Goal: Task Accomplishment & Management: Manage account settings

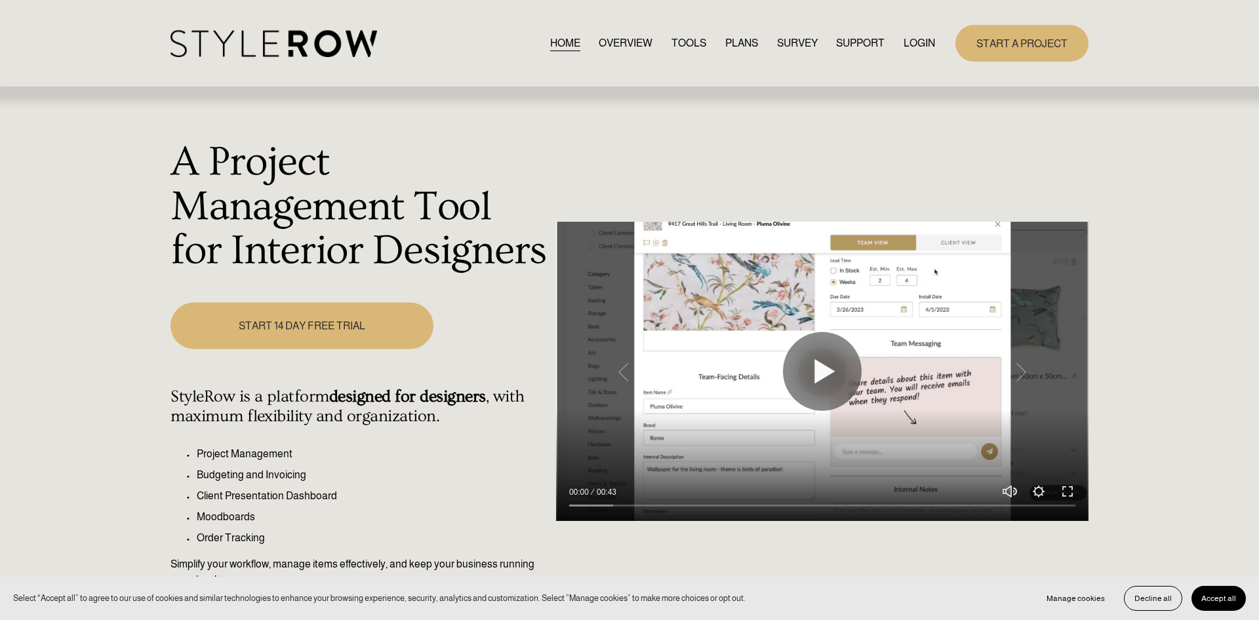
click at [924, 45] on link "LOGIN" at bounding box center [918, 43] width 31 height 18
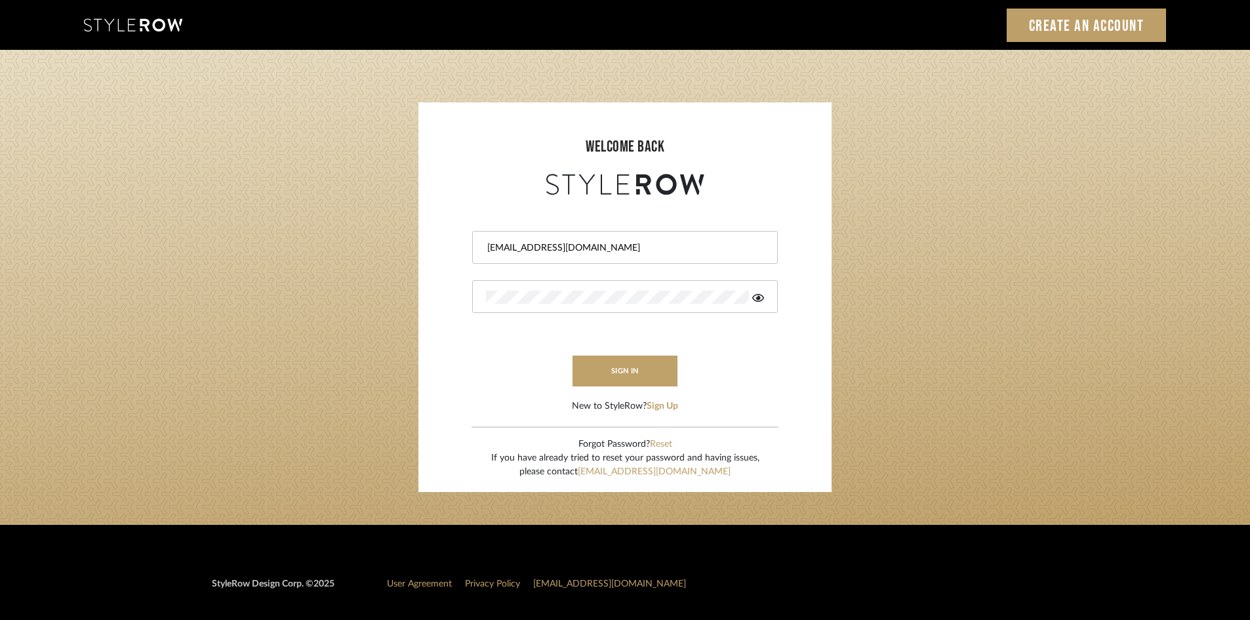
click at [500, 201] on form "[EMAIL_ADDRESS][DOMAIN_NAME] sign in New to StyleRow? Sign Up" at bounding box center [624, 305] width 387 height 215
click at [644, 377] on button "sign in" at bounding box center [624, 370] width 105 height 31
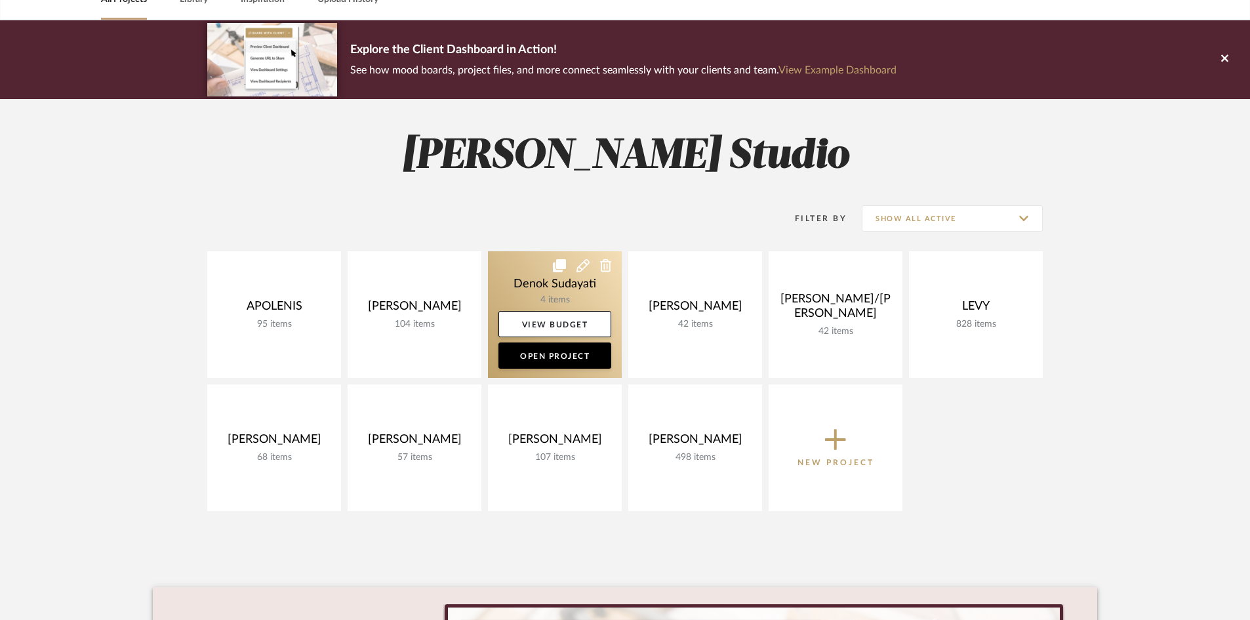
scroll to position [183, 0]
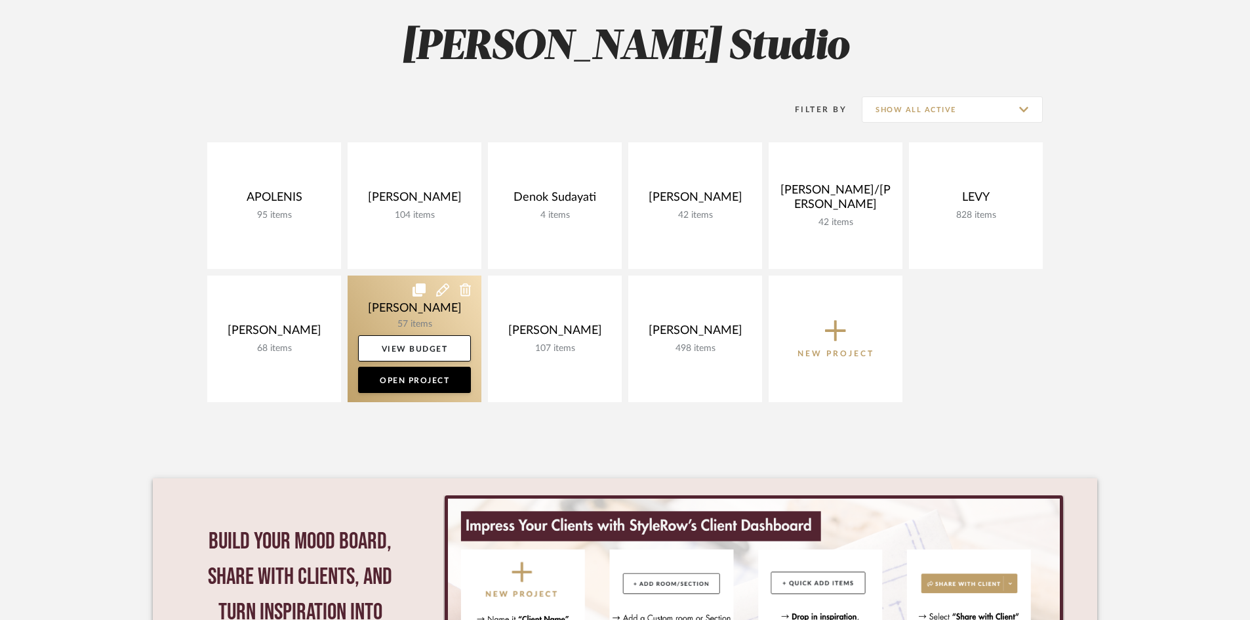
click at [422, 314] on link at bounding box center [414, 338] width 134 height 127
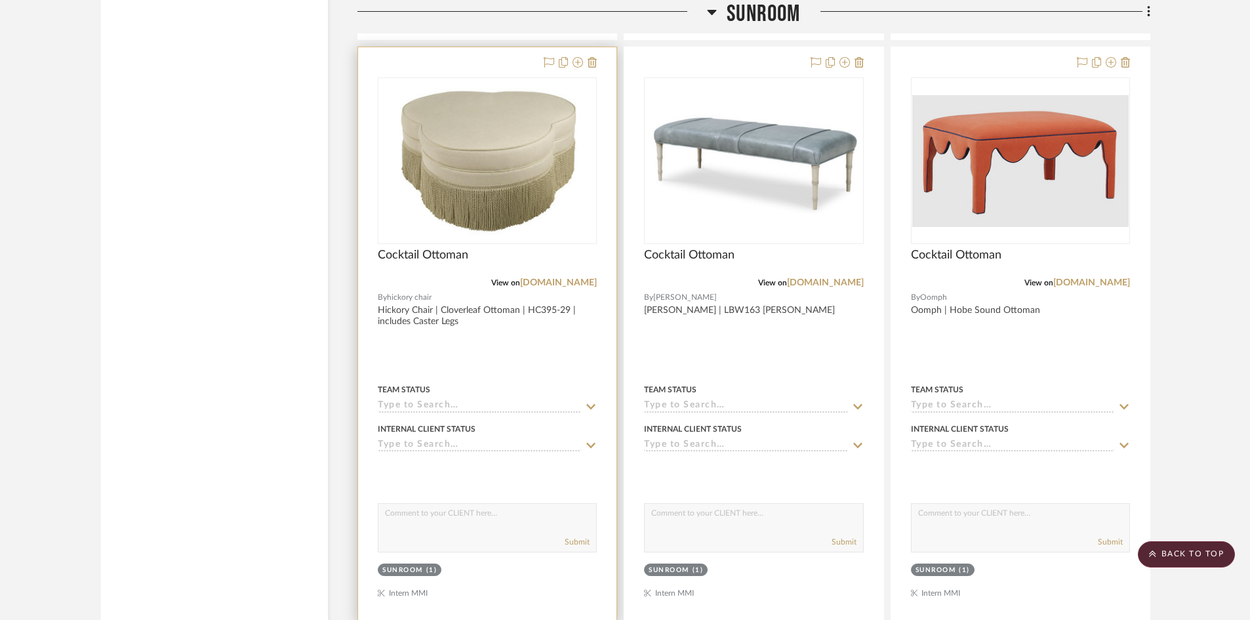
scroll to position [2850, 0]
